Goal: Transaction & Acquisition: Purchase product/service

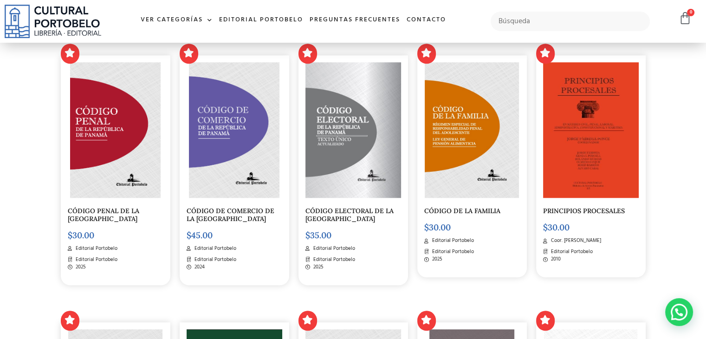
scroll to position [928, 0]
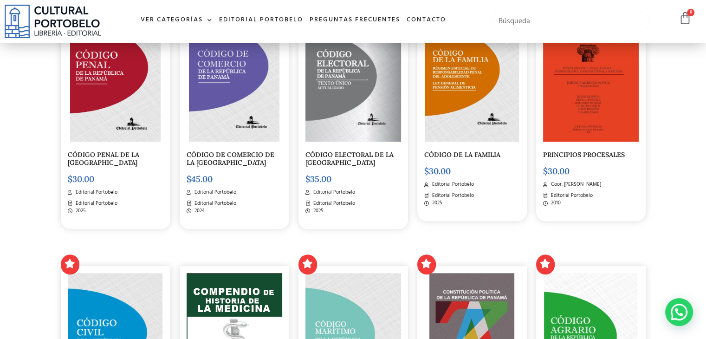
paste input "[PERSON_NAME] [PERSON_NAME]. Manual de Derecho Procesal Civil Panameño. [GEOGRA…"
type input "[PERSON_NAME] [PERSON_NAME]. Manual de Derecho Procesal Civil Panameño. [GEOGRA…"
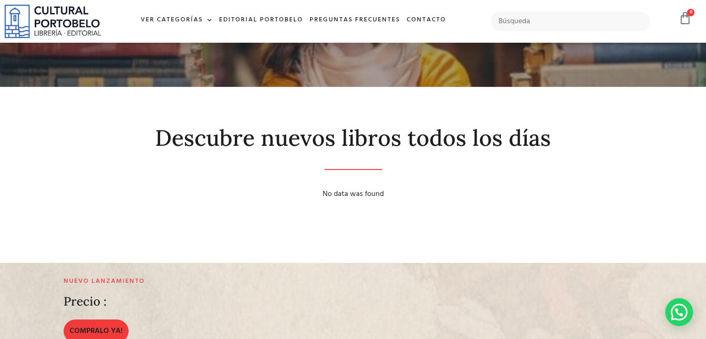
scroll to position [46, 0]
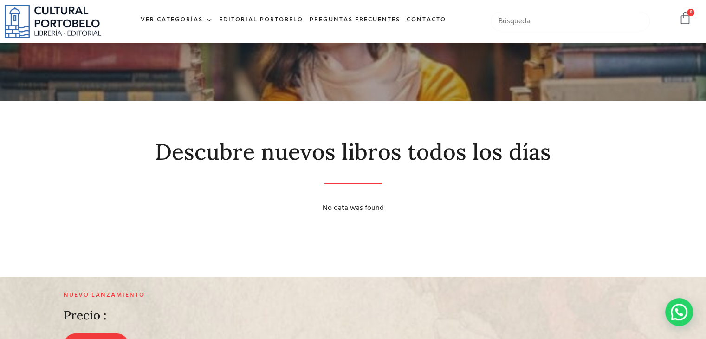
paste input "Fábrega Polleri, Juan Pablo. Manual de Derecho Procesal Civil Panameño. Panamá,…"
drag, startPoint x: 519, startPoint y: 20, endPoint x: 646, endPoint y: 23, distance: 127.2
click at [646, 23] on input "Fábrega Polleri, Juan Pablo. Manual de Derecho Procesal Civil Panameño. Panamá,…" at bounding box center [570, 21] width 159 height 19
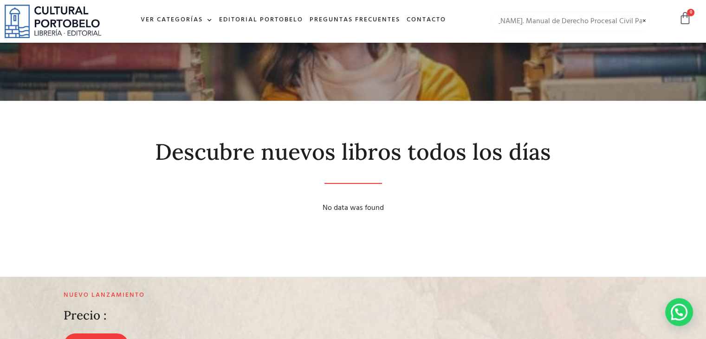
type input "Fábrega Polleri, Juan Pablo. Manual de Derecho Procesal Civil Panameño."
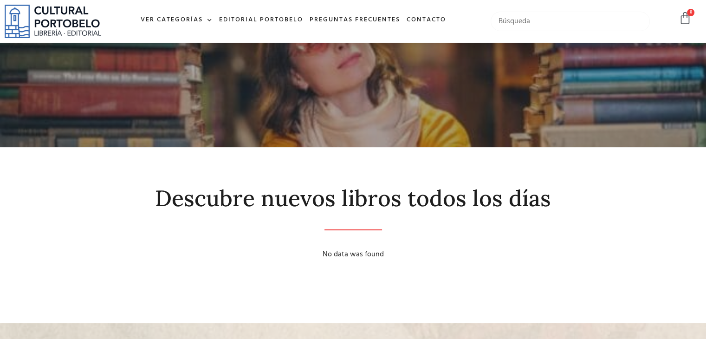
click at [542, 20] on input "text" at bounding box center [570, 21] width 159 height 19
paste input "Fábrega Polleri, Juan Pablo. Manual de Derecho Procesal Civil Panameño. Panamá,…"
click at [519, 22] on input "Fábrega Polleri, Juan Pablo. Manual de Derecho Procesal Civil Panameño. Panamá,…" at bounding box center [570, 21] width 159 height 19
drag, startPoint x: 519, startPoint y: 22, endPoint x: 646, endPoint y: 21, distance: 126.7
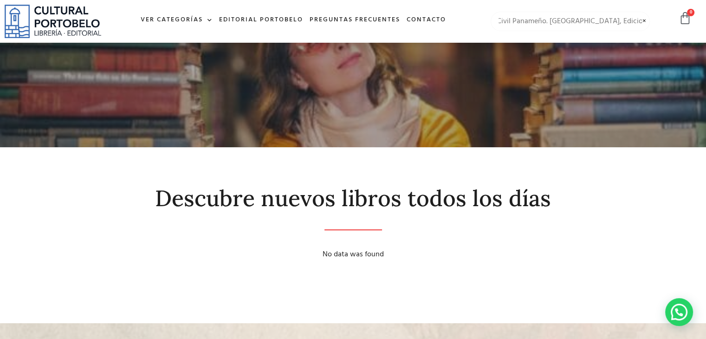
click at [646, 21] on input "Fábrega Polleri, Juan Pablo. Manual de Derecho Procesal Civil Panameño. Panamá,…" at bounding box center [570, 21] width 159 height 19
type input "Fábrega Polleri, Juan Pablo."
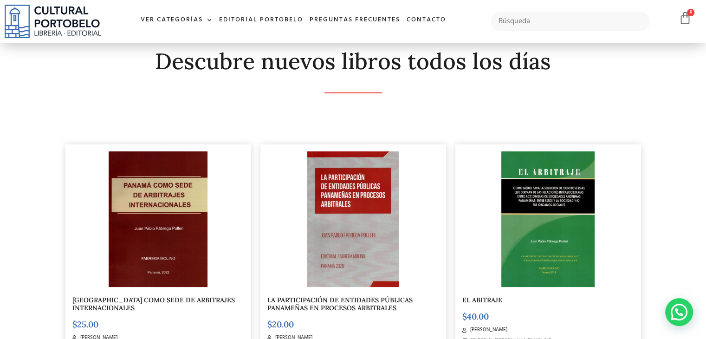
scroll to position [139, 0]
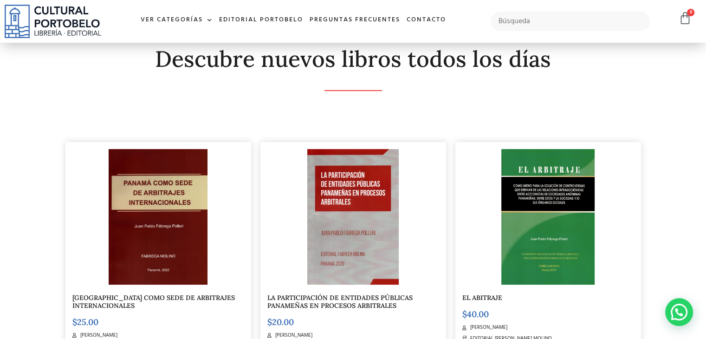
click at [555, 195] on img at bounding box center [547, 217] width 93 height 136
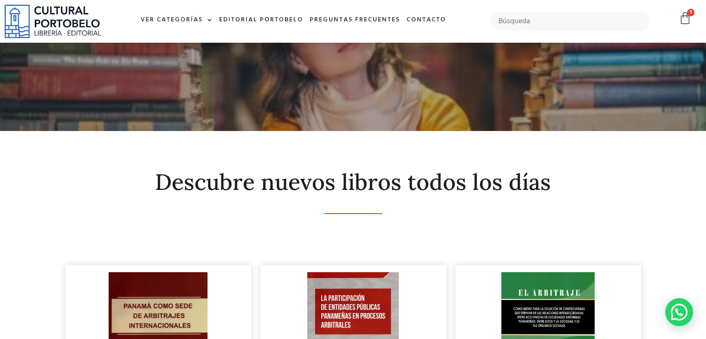
scroll to position [0, 0]
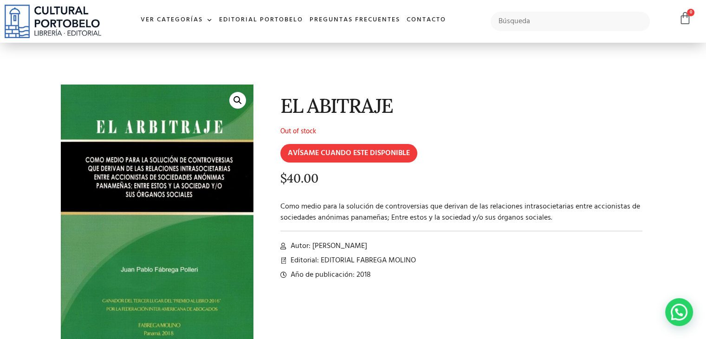
click at [471, 172] on p "$ 40.00" at bounding box center [461, 178] width 363 height 13
